Goal: Task Accomplishment & Management: Use online tool/utility

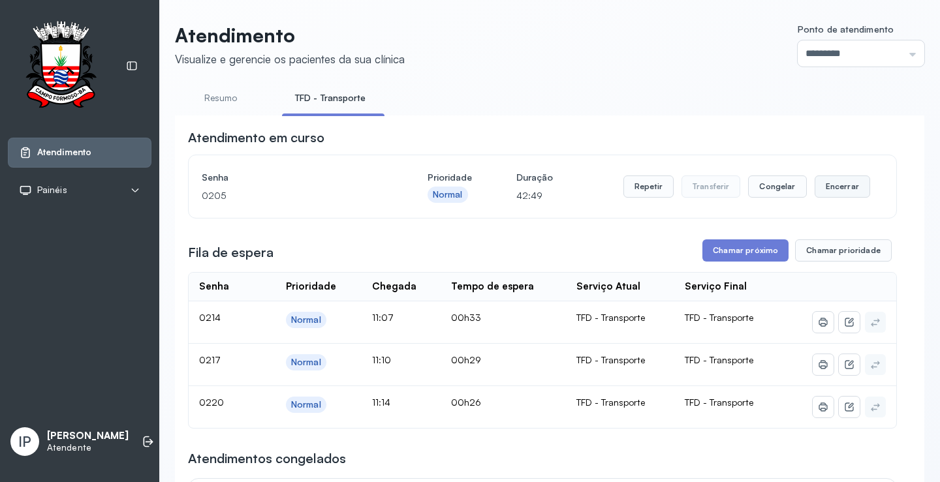
click at [833, 187] on button "Encerrar" at bounding box center [841, 187] width 55 height 22
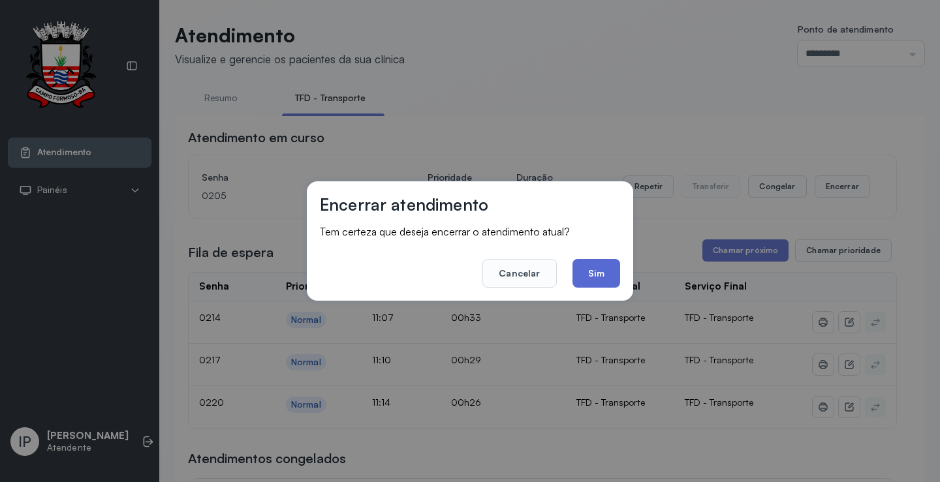
click at [604, 277] on button "Sim" at bounding box center [596, 273] width 48 height 29
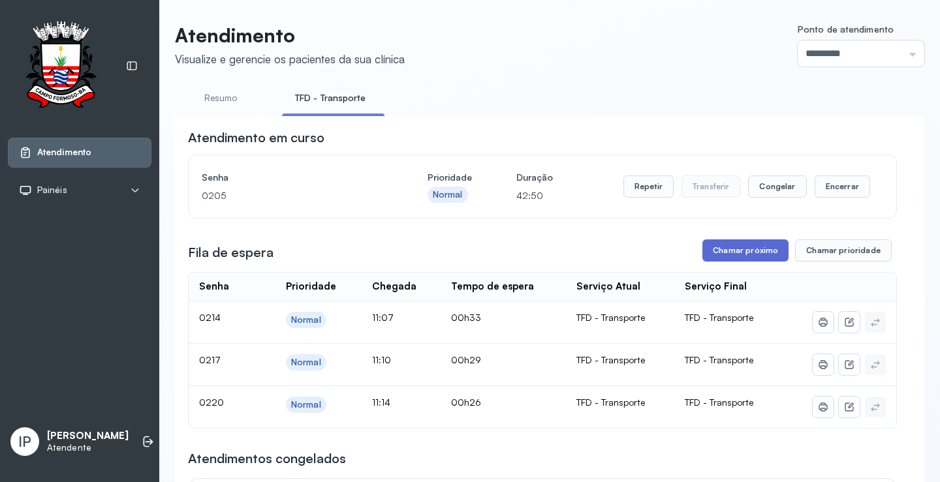
click at [760, 249] on button "Chamar próximo" at bounding box center [745, 250] width 86 height 22
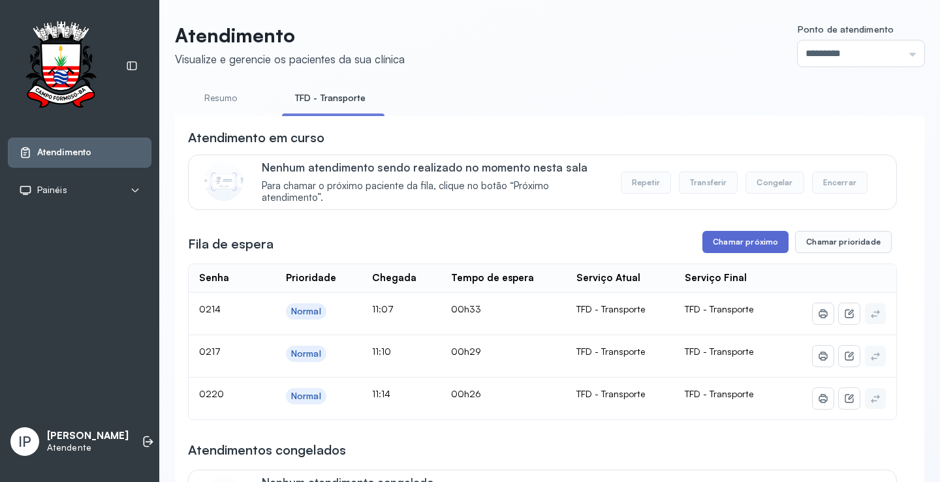
click at [728, 243] on button "Chamar próximo" at bounding box center [745, 242] width 86 height 22
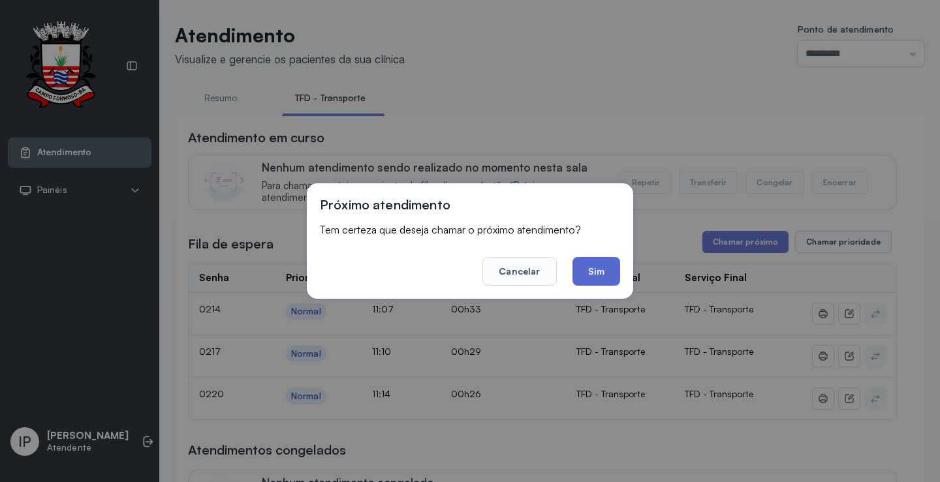
click at [580, 275] on button "Sim" at bounding box center [596, 271] width 48 height 29
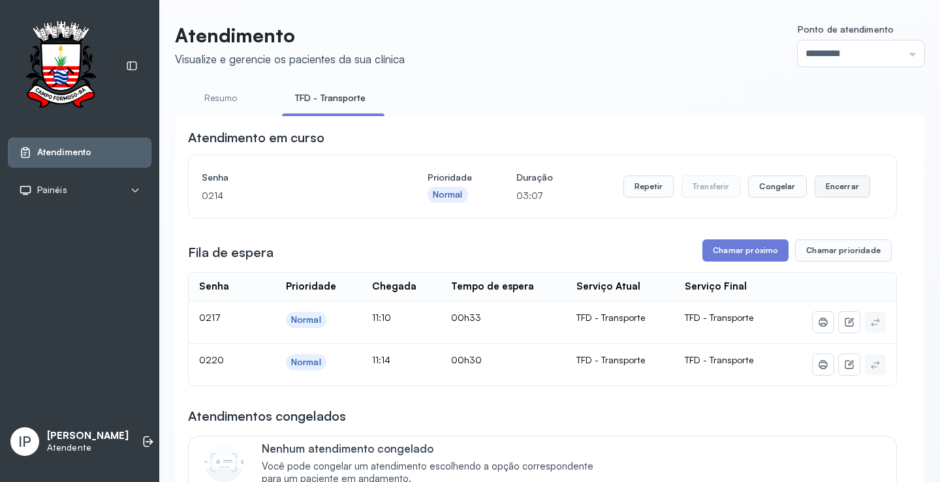
click at [835, 193] on button "Encerrar" at bounding box center [841, 187] width 55 height 22
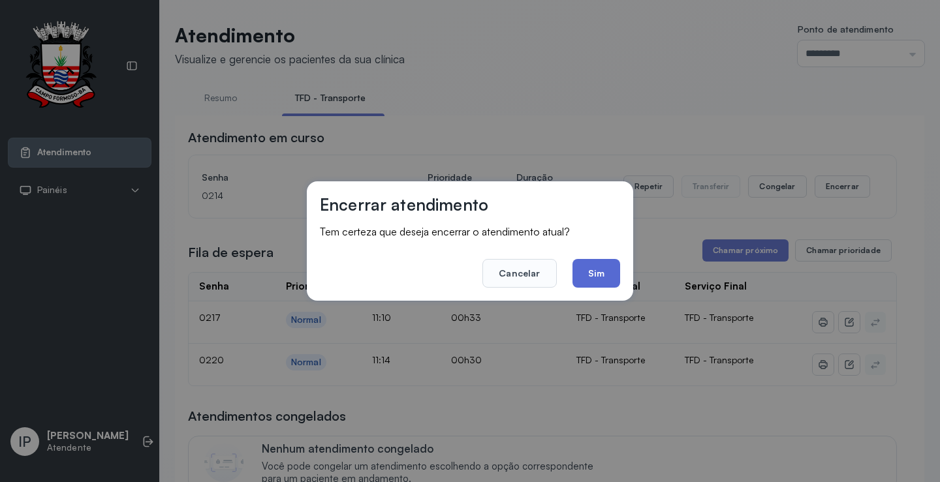
click at [607, 270] on button "Sim" at bounding box center [596, 273] width 48 height 29
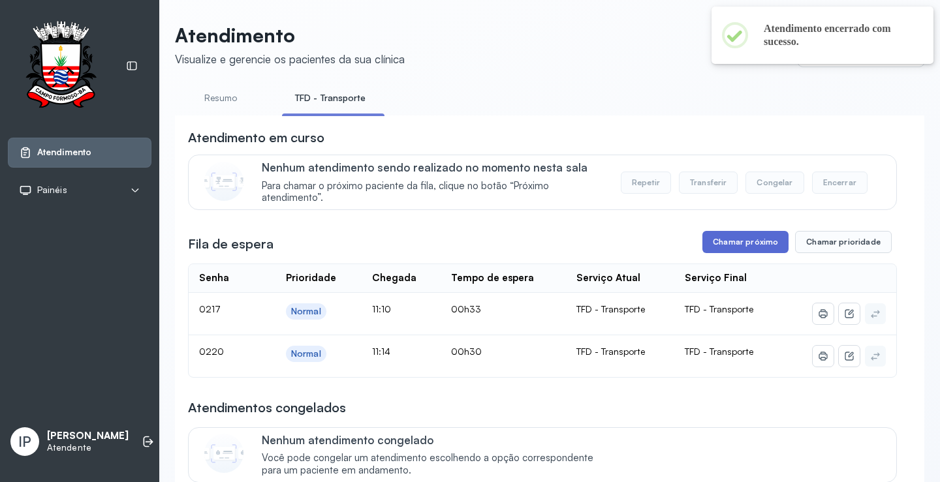
click at [720, 247] on button "Chamar próximo" at bounding box center [745, 242] width 86 height 22
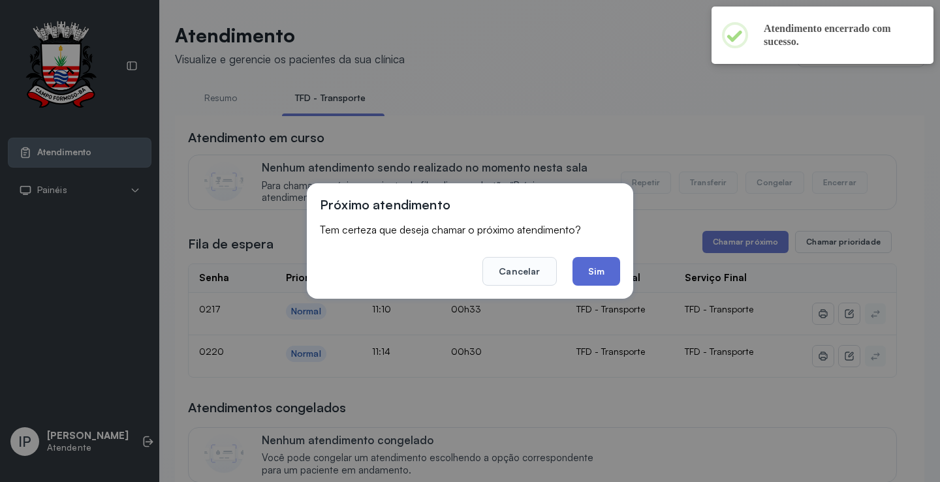
click at [596, 275] on button "Sim" at bounding box center [596, 271] width 48 height 29
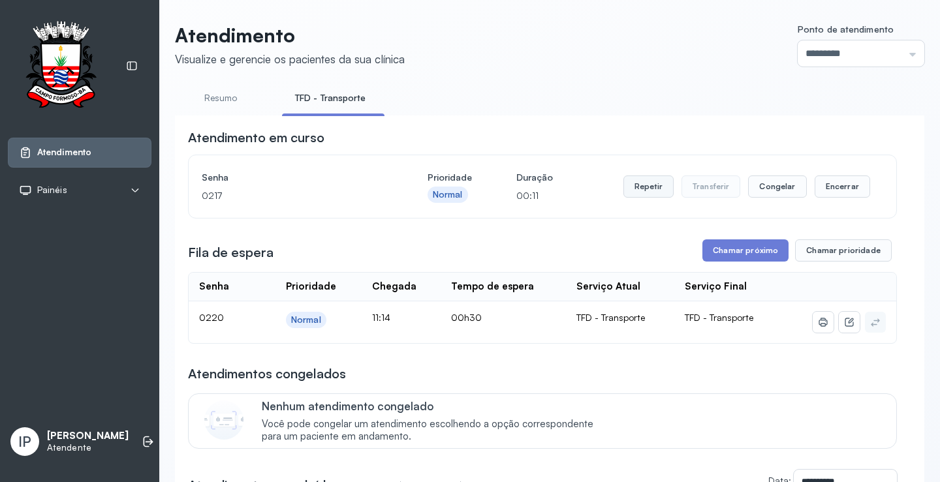
click at [660, 184] on button "Repetir" at bounding box center [648, 187] width 50 height 22
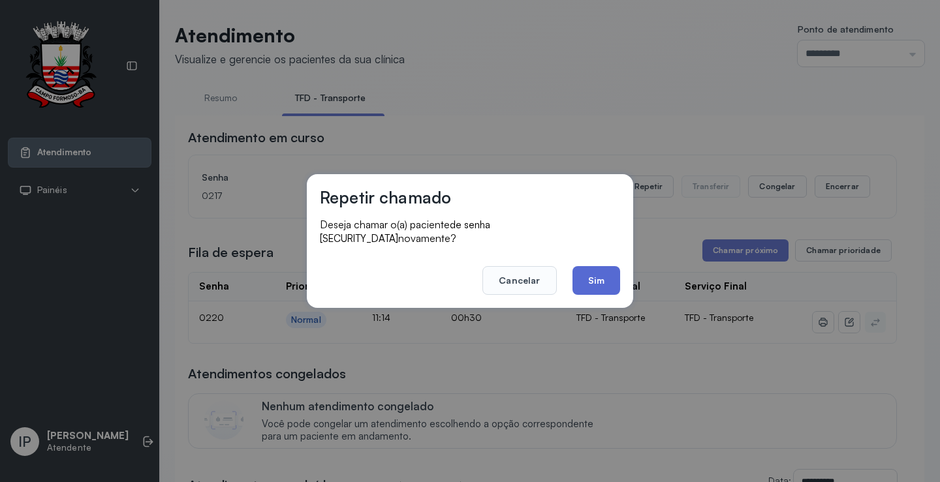
click at [589, 268] on button "Sim" at bounding box center [596, 280] width 48 height 29
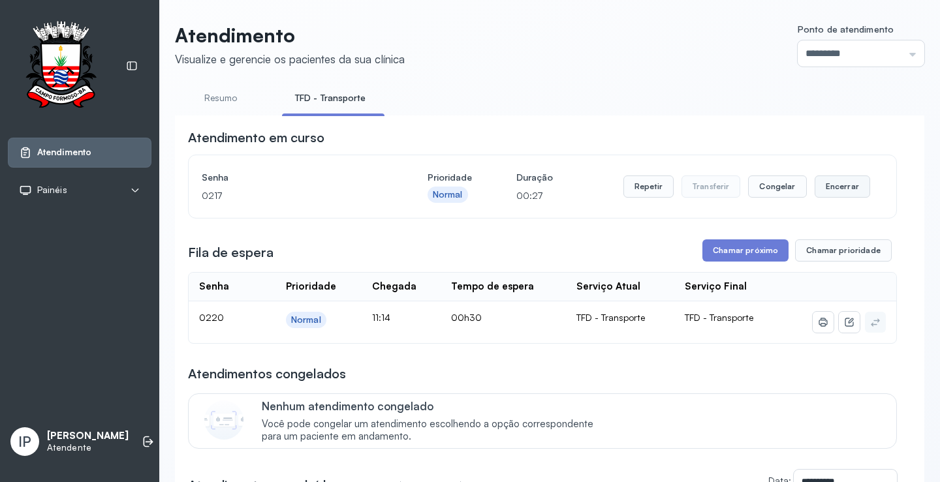
click at [835, 194] on button "Encerrar" at bounding box center [841, 187] width 55 height 22
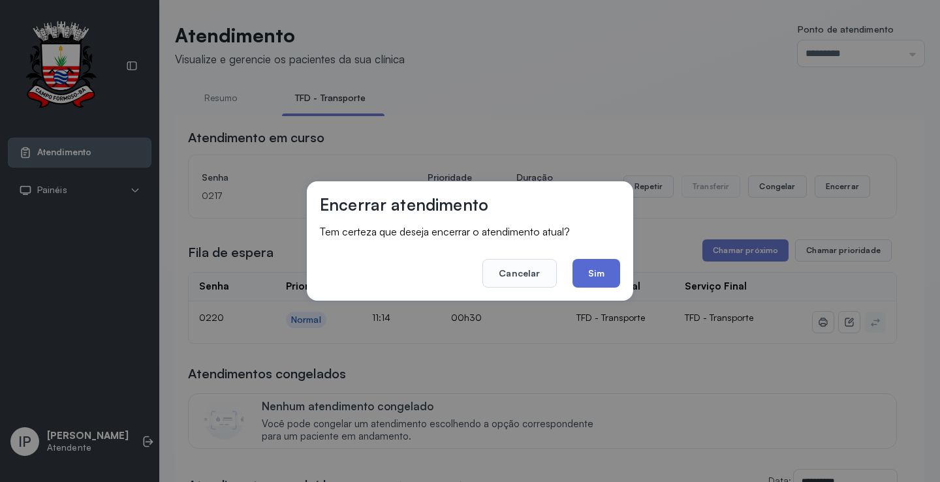
click at [609, 272] on button "Sim" at bounding box center [596, 273] width 48 height 29
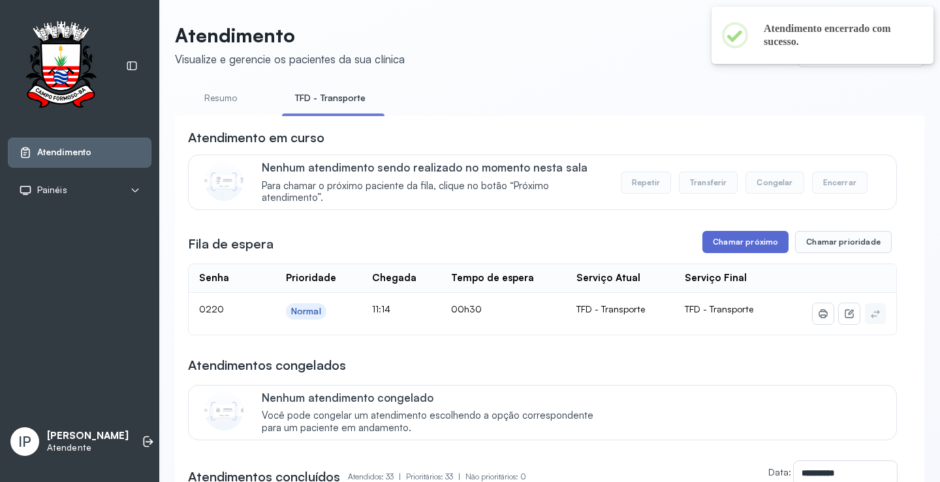
drag, startPoint x: 739, startPoint y: 241, endPoint x: 748, endPoint y: 243, distance: 9.2
click at [748, 243] on button "Chamar próximo" at bounding box center [745, 242] width 86 height 22
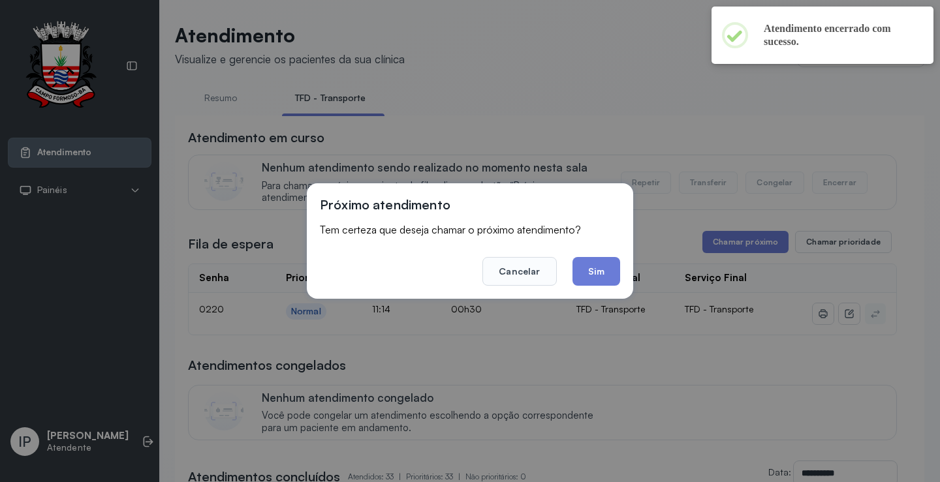
click at [617, 277] on button "Sim" at bounding box center [596, 271] width 48 height 29
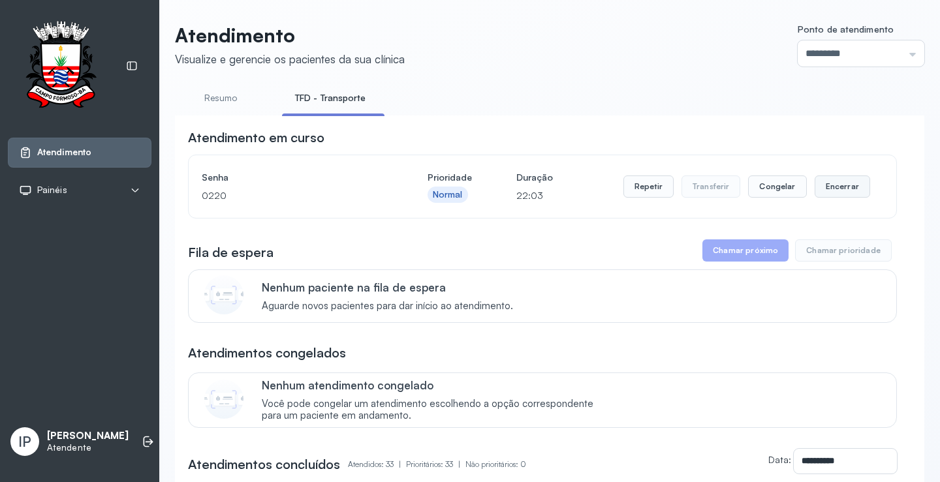
click at [825, 185] on button "Encerrar" at bounding box center [841, 187] width 55 height 22
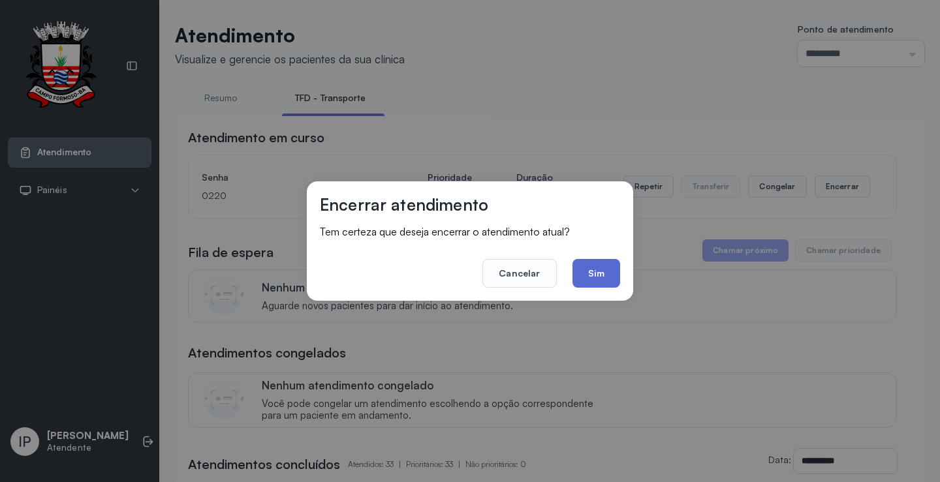
click at [587, 270] on button "Sim" at bounding box center [596, 273] width 48 height 29
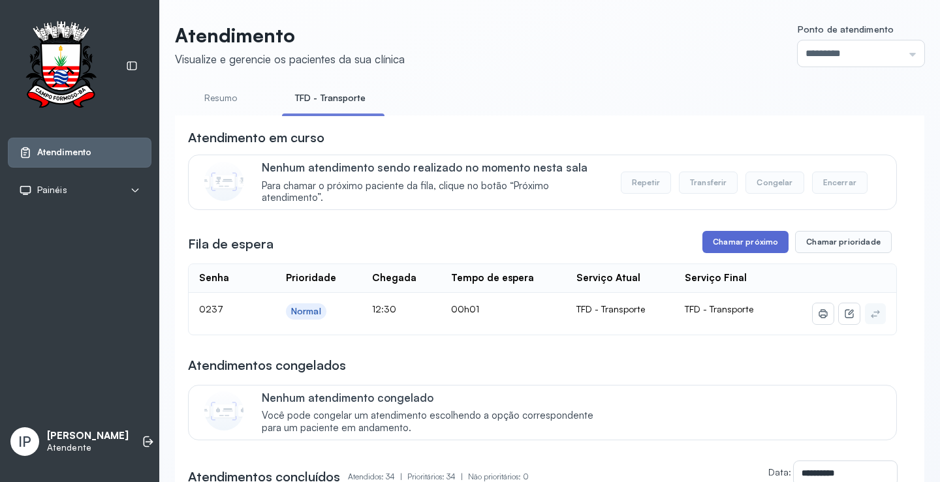
click at [738, 238] on button "Chamar próximo" at bounding box center [745, 242] width 86 height 22
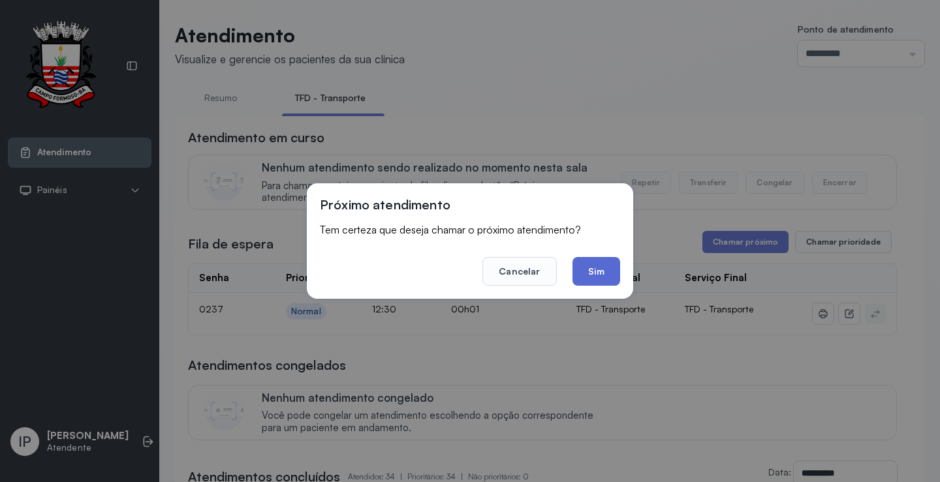
click at [599, 275] on button "Sim" at bounding box center [596, 271] width 48 height 29
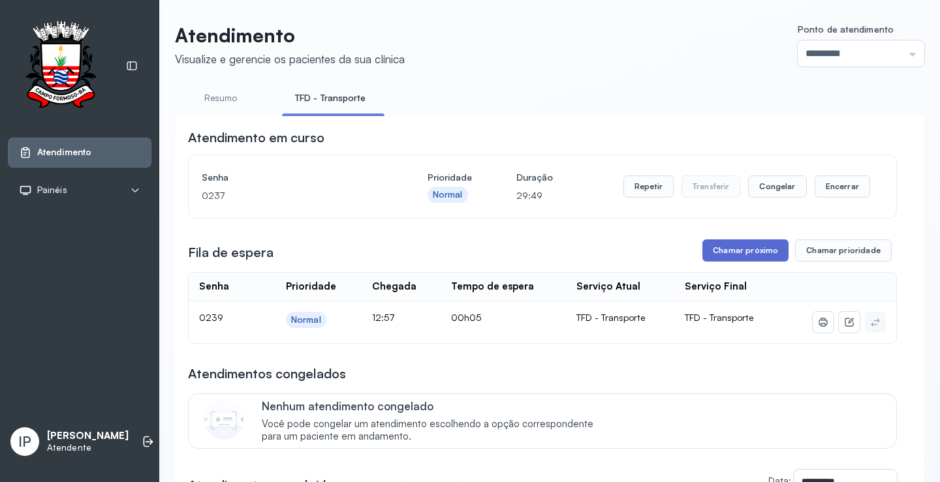
click at [743, 253] on button "Chamar próximo" at bounding box center [745, 250] width 86 height 22
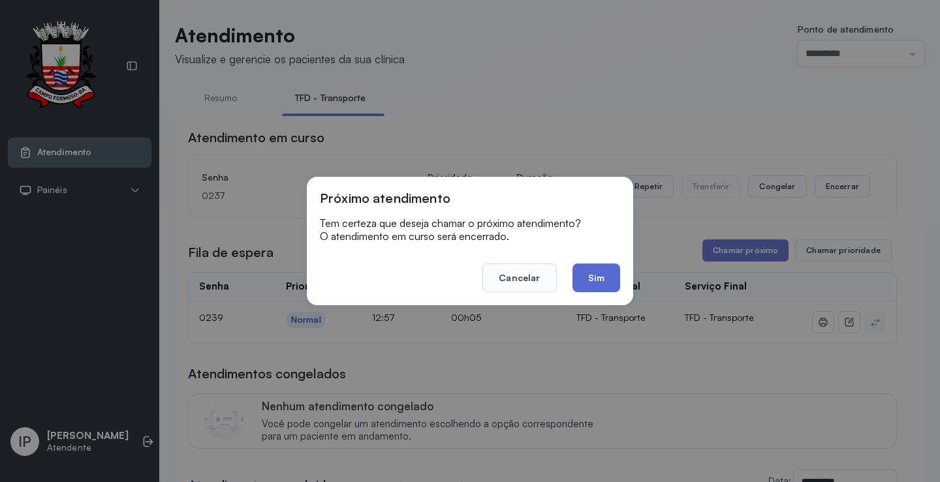
click at [594, 276] on button "Sim" at bounding box center [596, 278] width 48 height 29
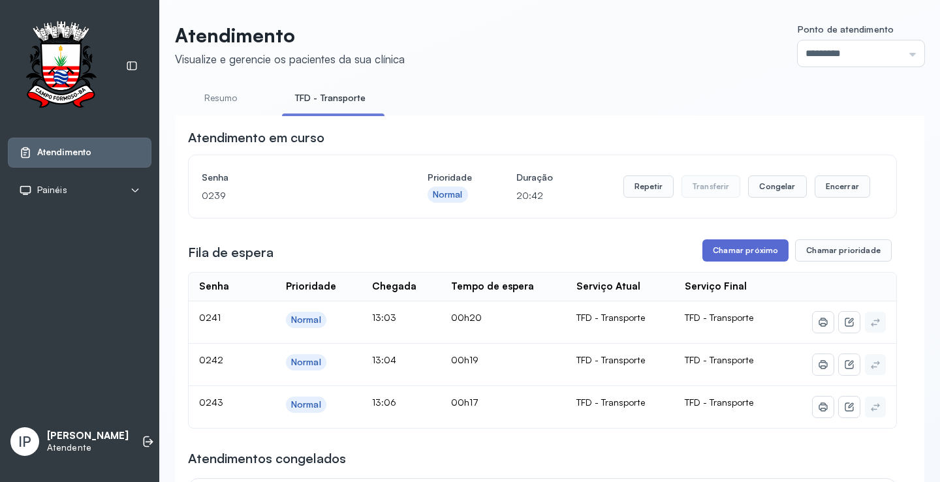
click at [716, 254] on button "Chamar próximo" at bounding box center [745, 250] width 86 height 22
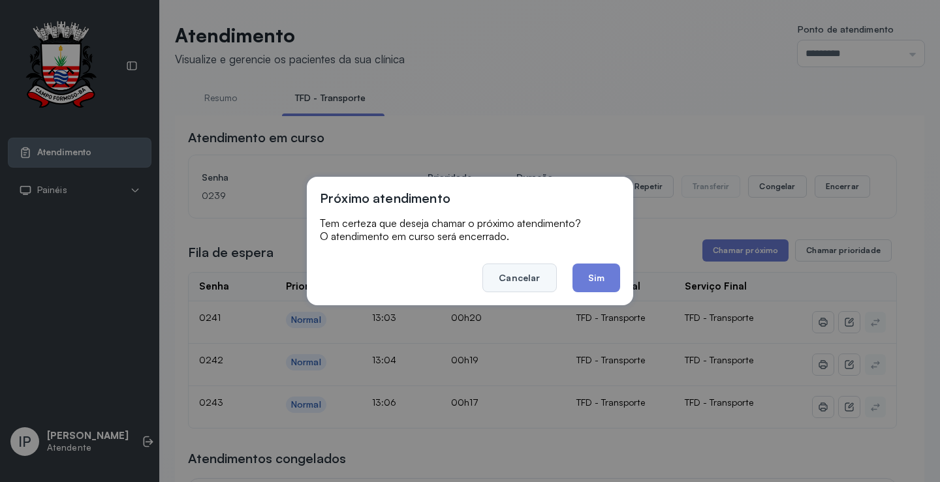
click at [501, 277] on button "Cancelar" at bounding box center [519, 278] width 74 height 29
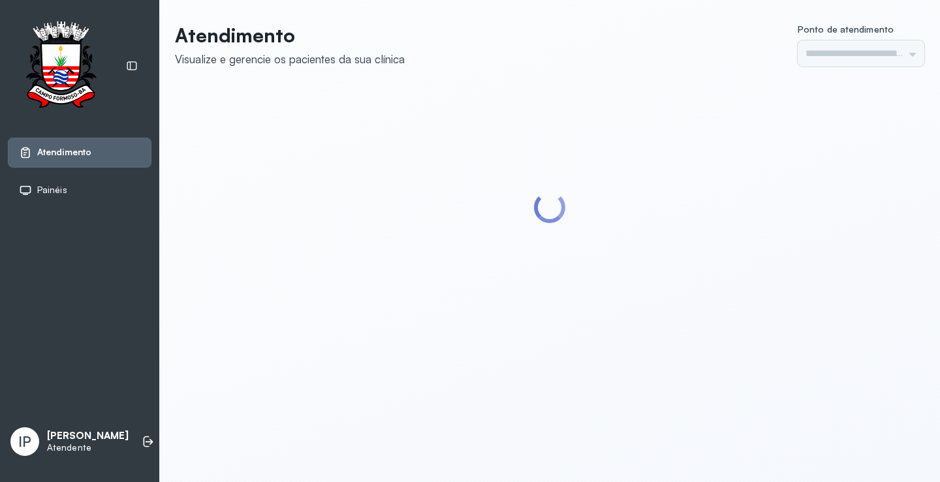
type input "*********"
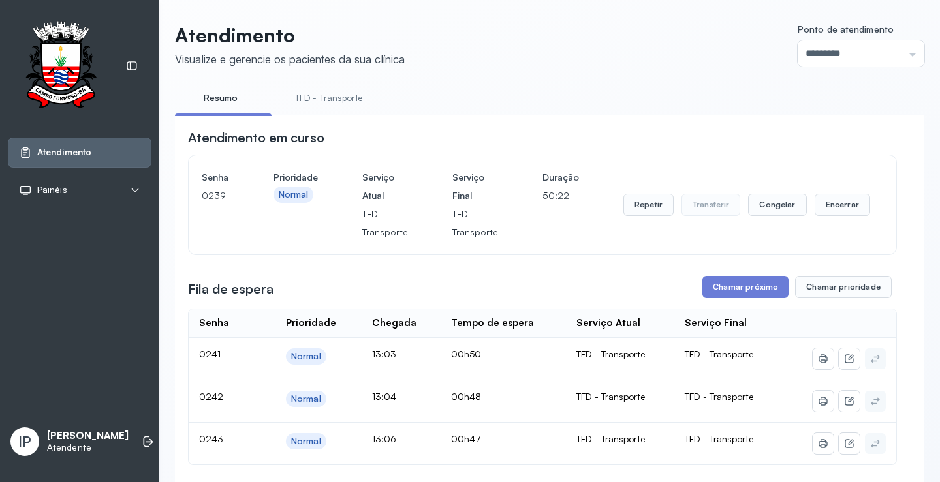
scroll to position [131, 0]
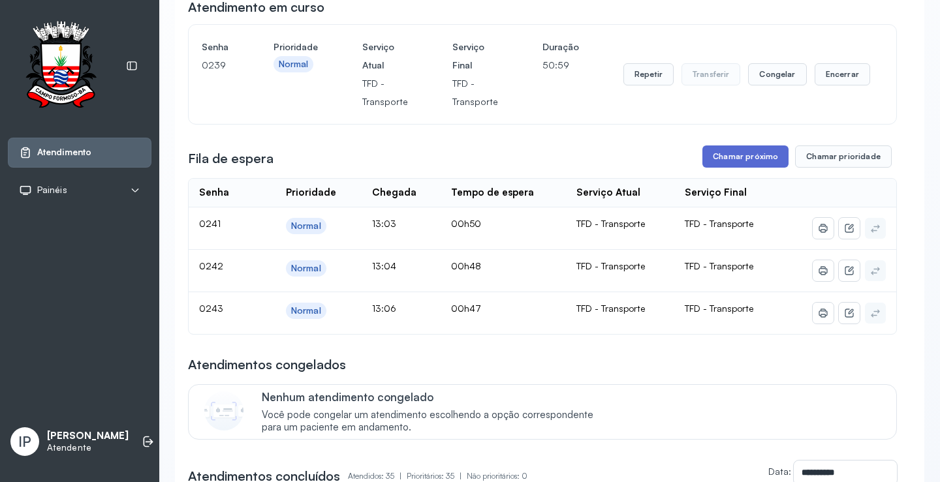
click at [754, 155] on button "Chamar próximo" at bounding box center [745, 157] width 86 height 22
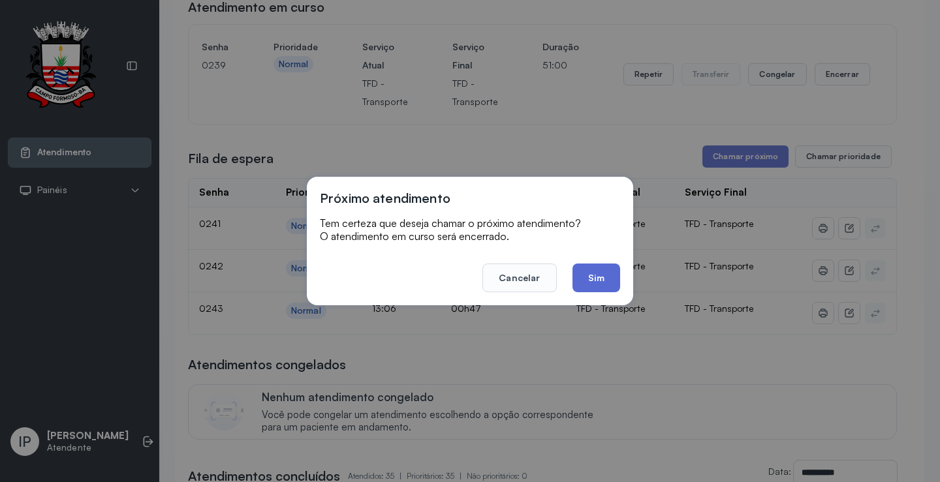
click at [594, 268] on button "Sim" at bounding box center [596, 278] width 48 height 29
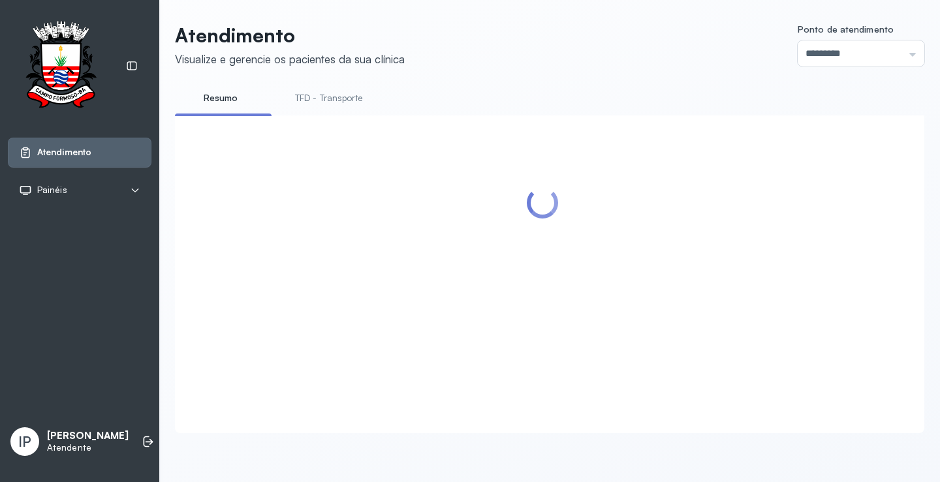
scroll to position [1, 0]
click at [320, 99] on link "TFD - Transporte" at bounding box center [329, 98] width 94 height 22
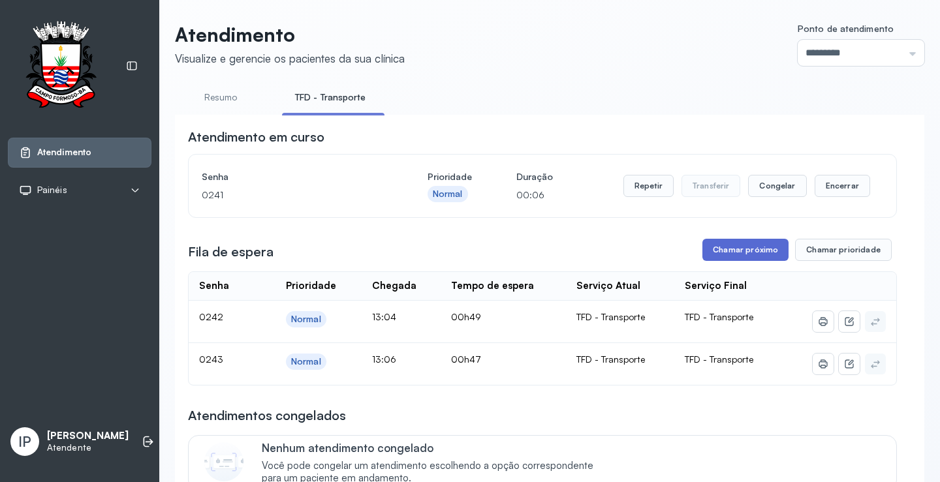
click at [737, 250] on button "Chamar próximo" at bounding box center [745, 250] width 86 height 22
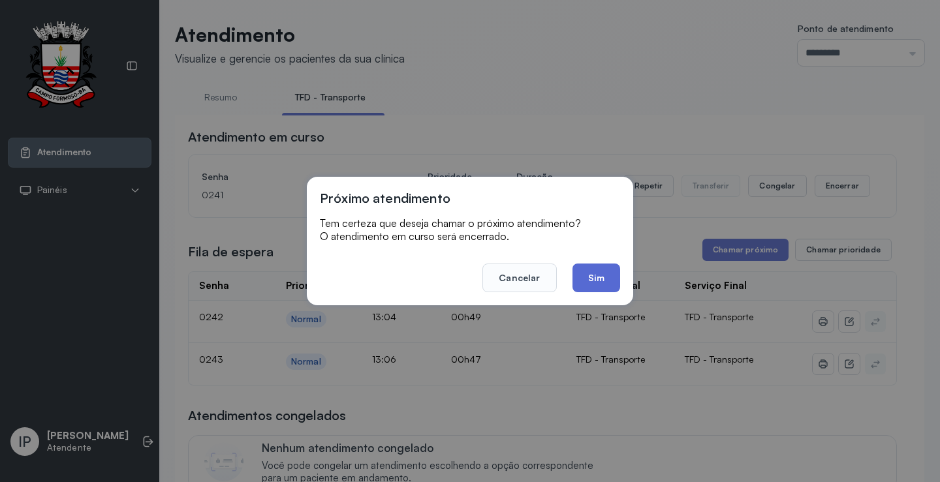
click at [594, 274] on button "Sim" at bounding box center [596, 278] width 48 height 29
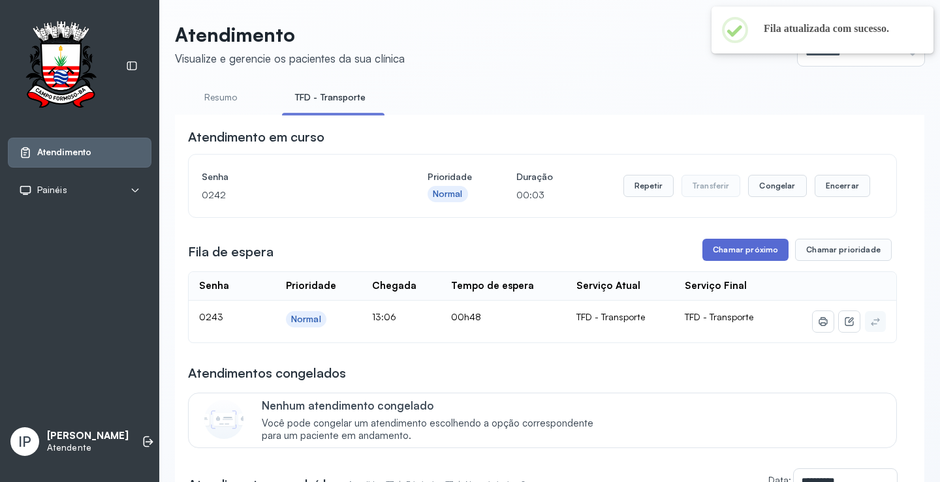
click at [754, 252] on button "Chamar próximo" at bounding box center [745, 250] width 86 height 22
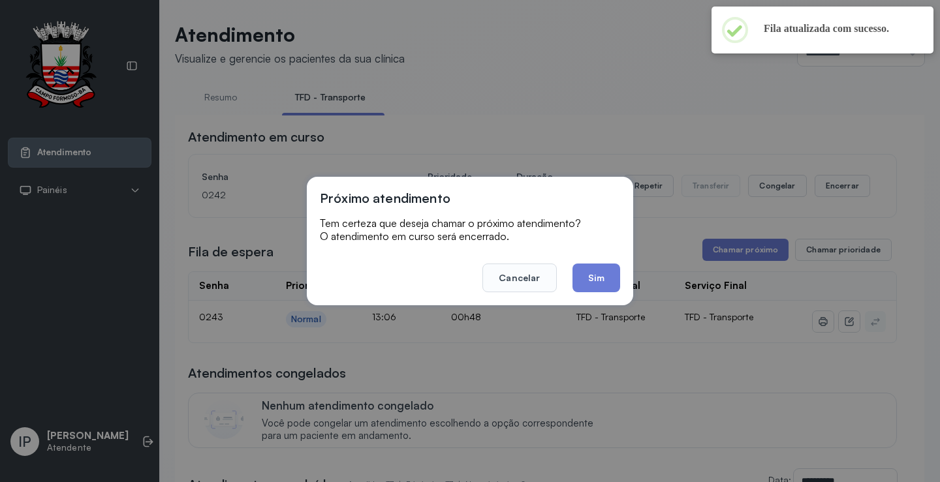
click at [592, 277] on button "Sim" at bounding box center [596, 278] width 48 height 29
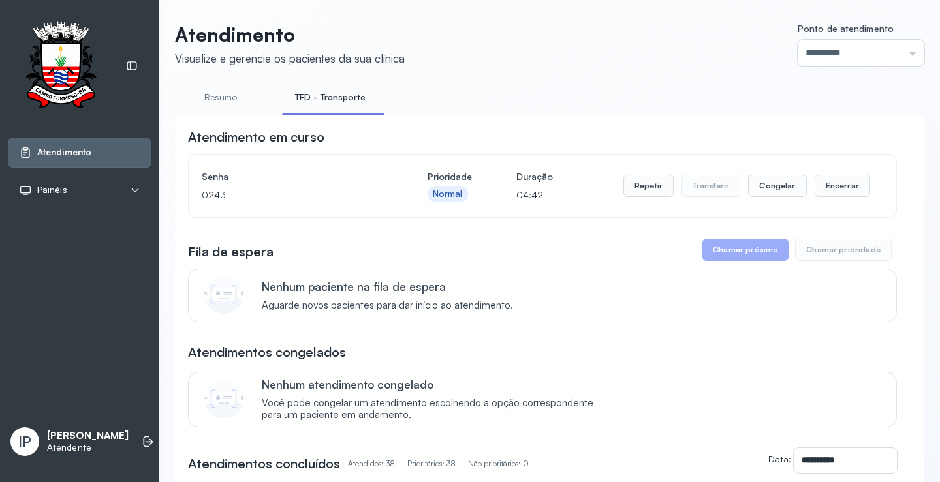
scroll to position [0, 0]
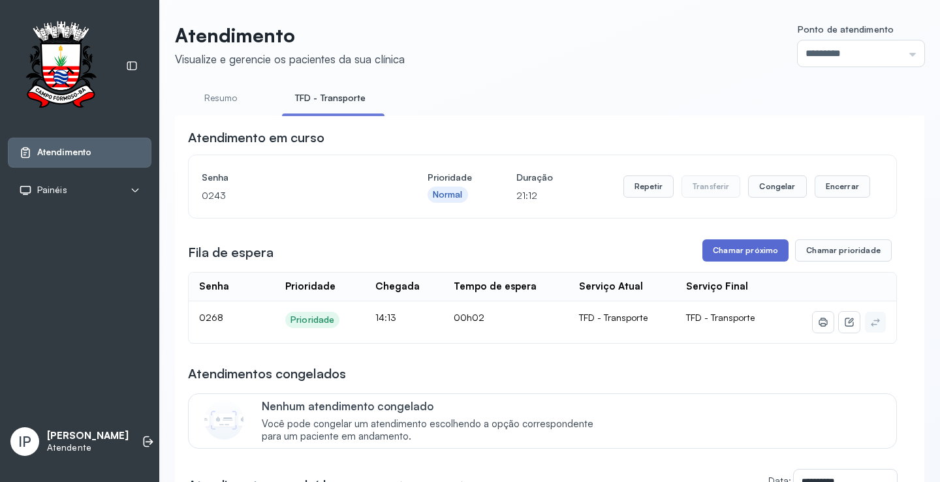
click at [743, 254] on button "Chamar próximo" at bounding box center [745, 250] width 86 height 22
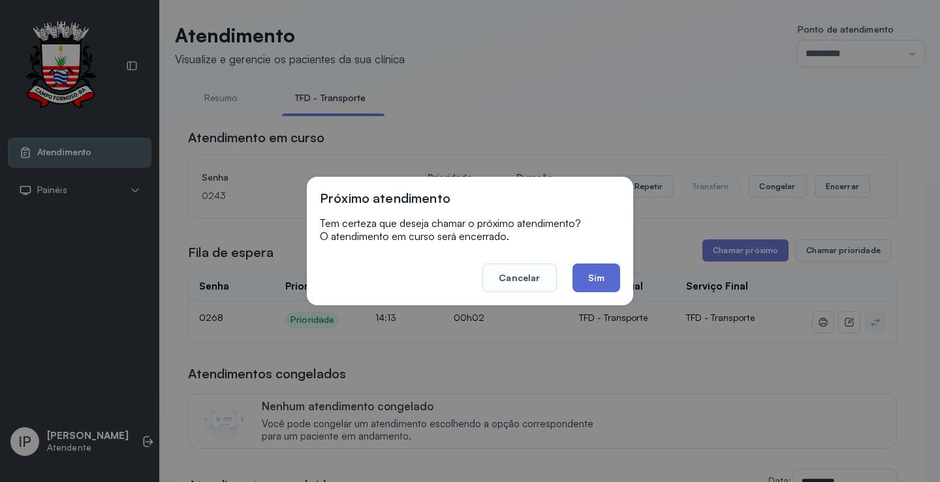
click at [607, 271] on button "Sim" at bounding box center [596, 278] width 48 height 29
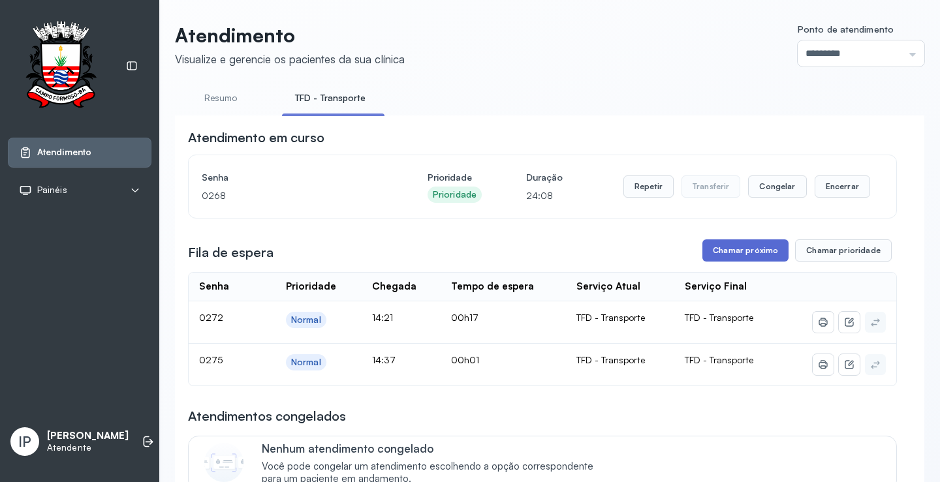
click at [754, 253] on button "Chamar próximo" at bounding box center [745, 250] width 86 height 22
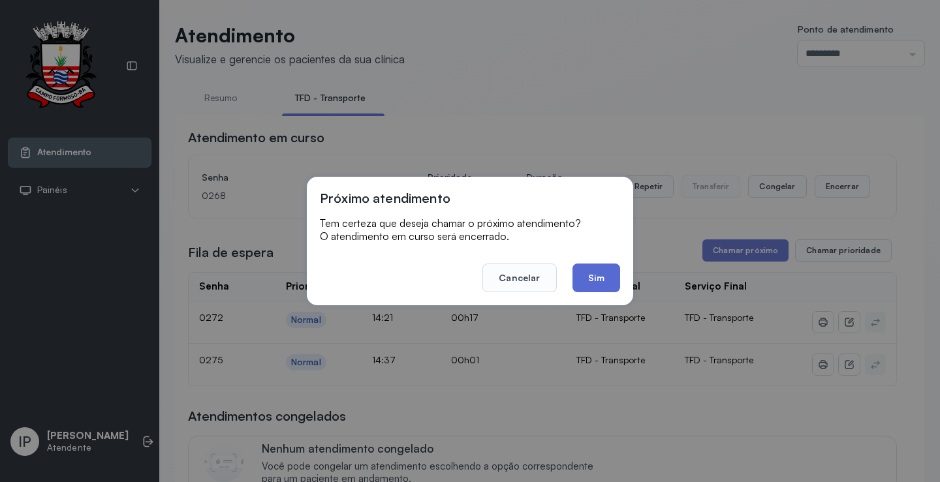
click at [594, 284] on button "Sim" at bounding box center [596, 278] width 48 height 29
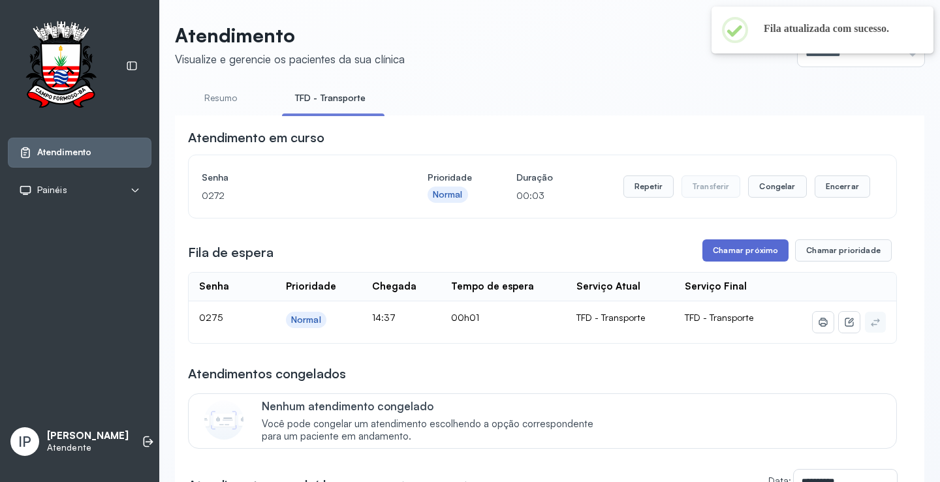
click at [723, 247] on button "Chamar próximo" at bounding box center [745, 250] width 86 height 22
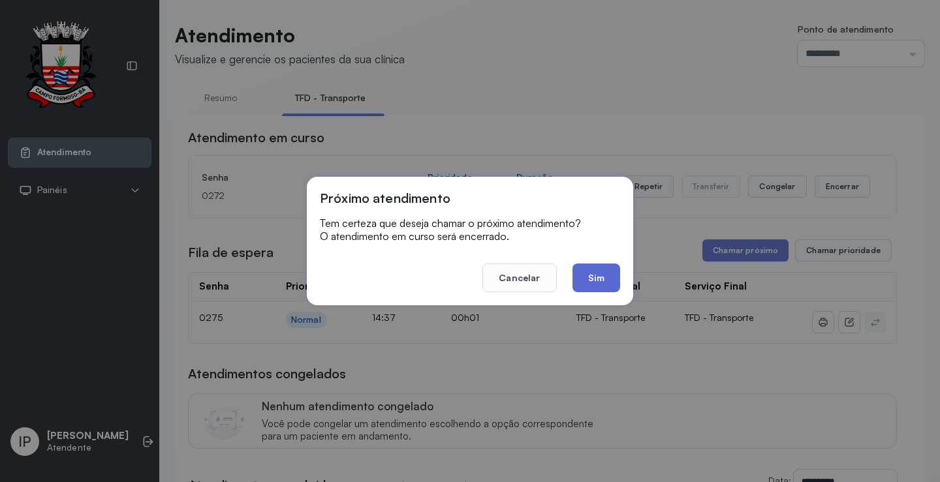
click at [602, 275] on button "Sim" at bounding box center [596, 278] width 48 height 29
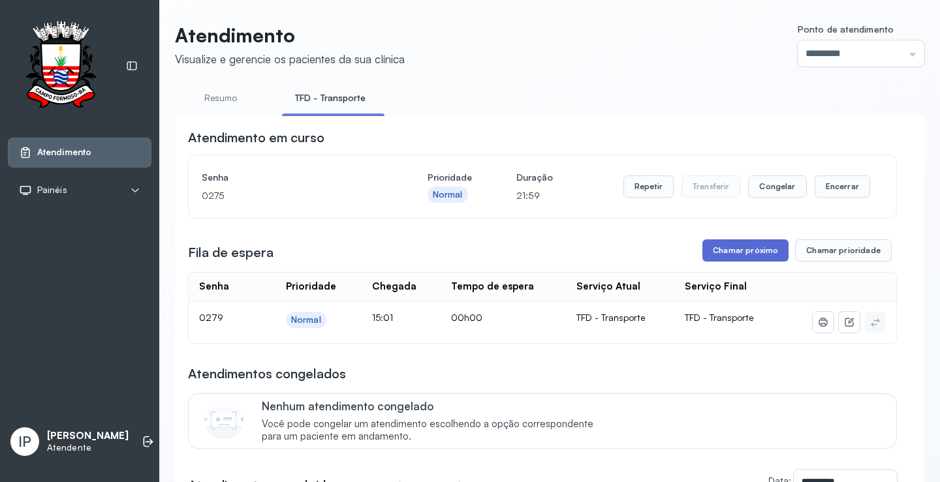
click at [751, 251] on button "Chamar próximo" at bounding box center [745, 250] width 86 height 22
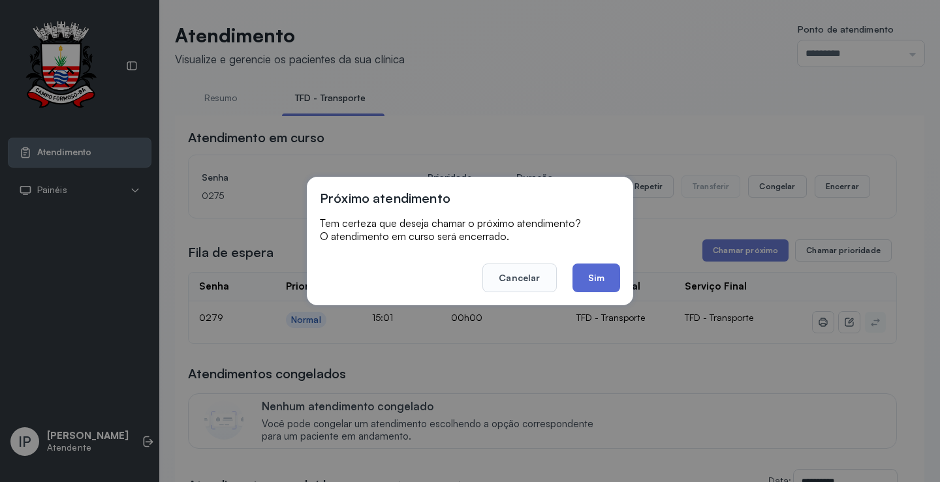
click at [617, 270] on button "Sim" at bounding box center [596, 278] width 48 height 29
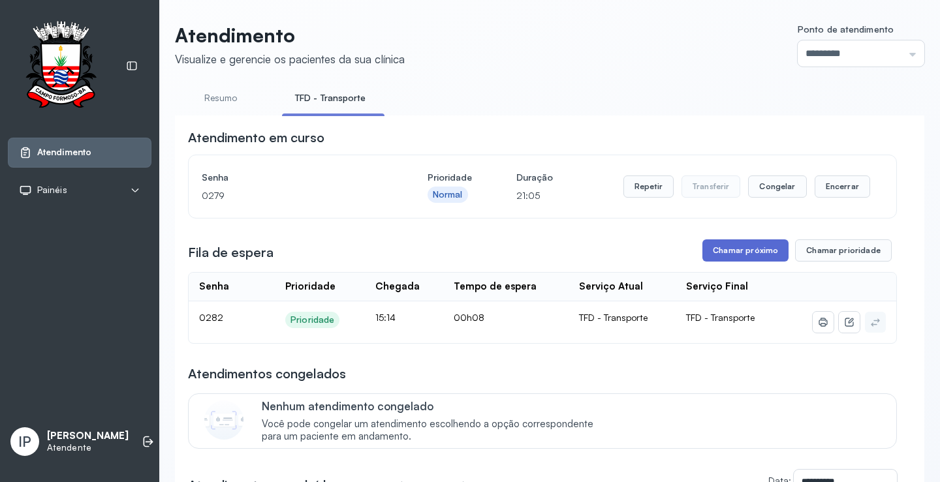
click at [721, 253] on button "Chamar próximo" at bounding box center [745, 250] width 86 height 22
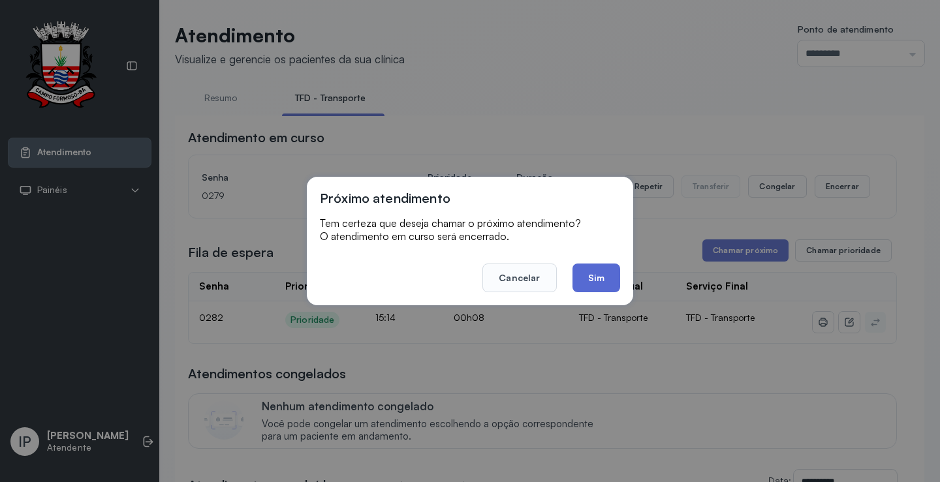
click at [583, 276] on button "Sim" at bounding box center [596, 278] width 48 height 29
